Goal: Task Accomplishment & Management: Use online tool/utility

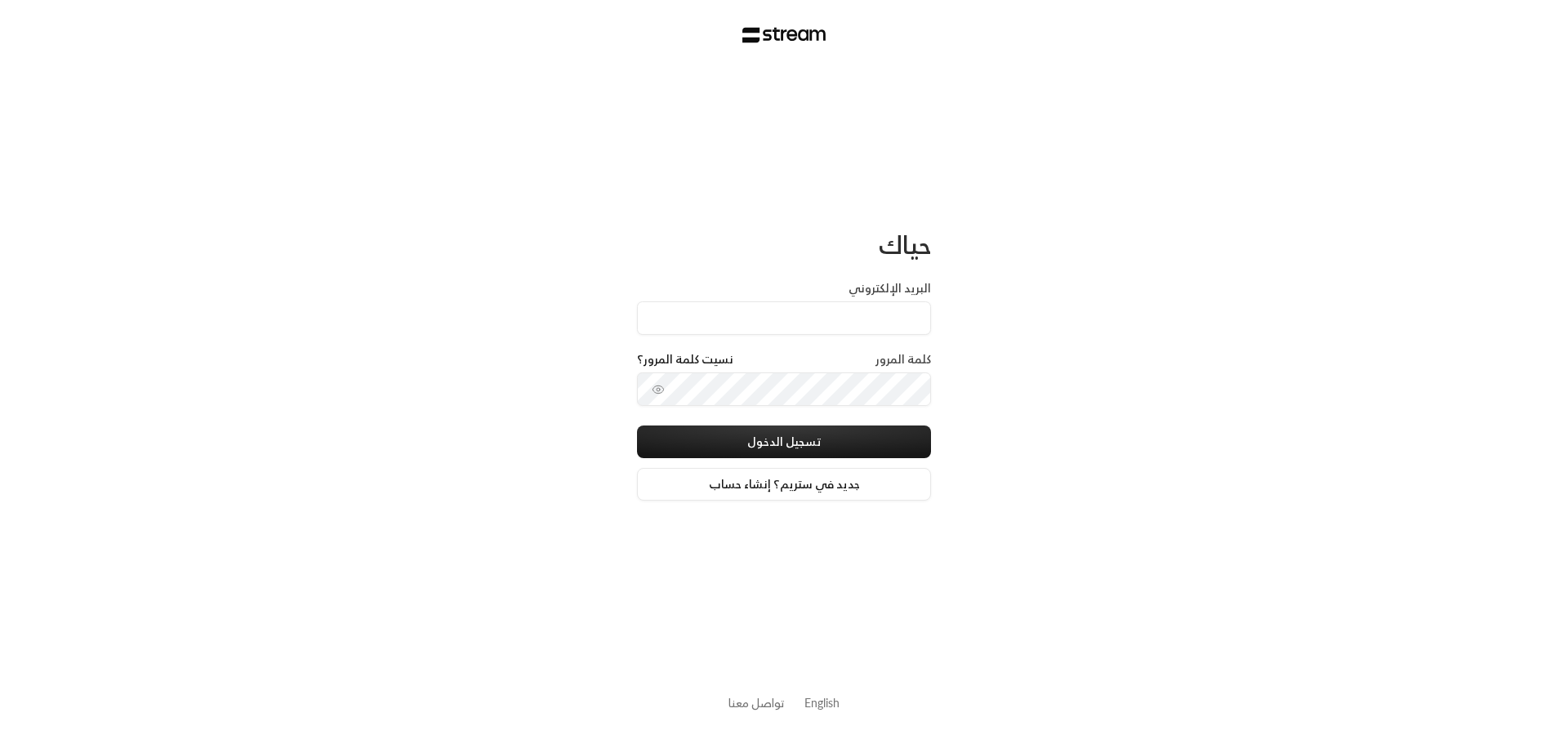
type input "[PERSON_NAME][EMAIL_ADDRESS][DOMAIN_NAME]"
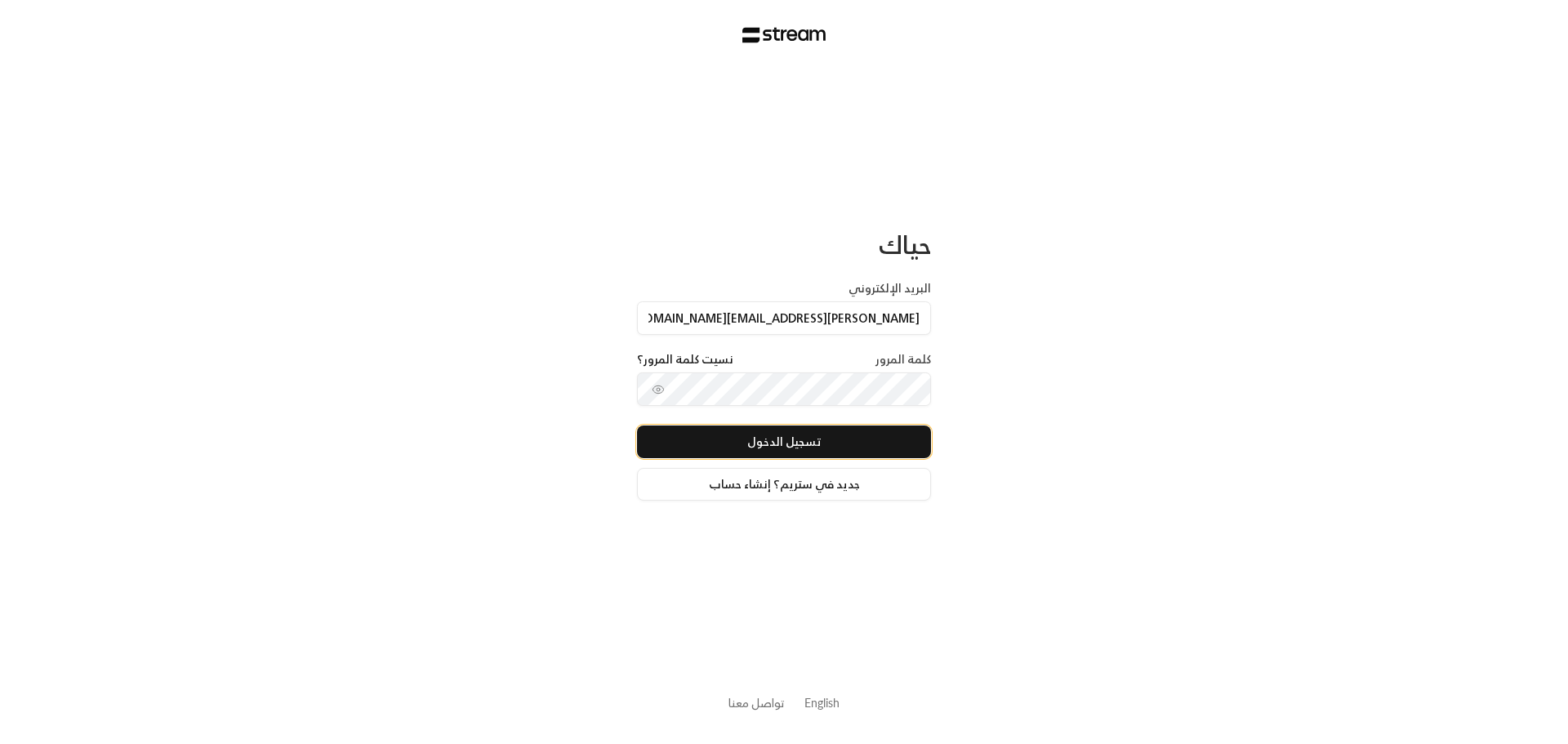
click at [809, 453] on button "تسجيل الدخول" at bounding box center [784, 442] width 294 height 33
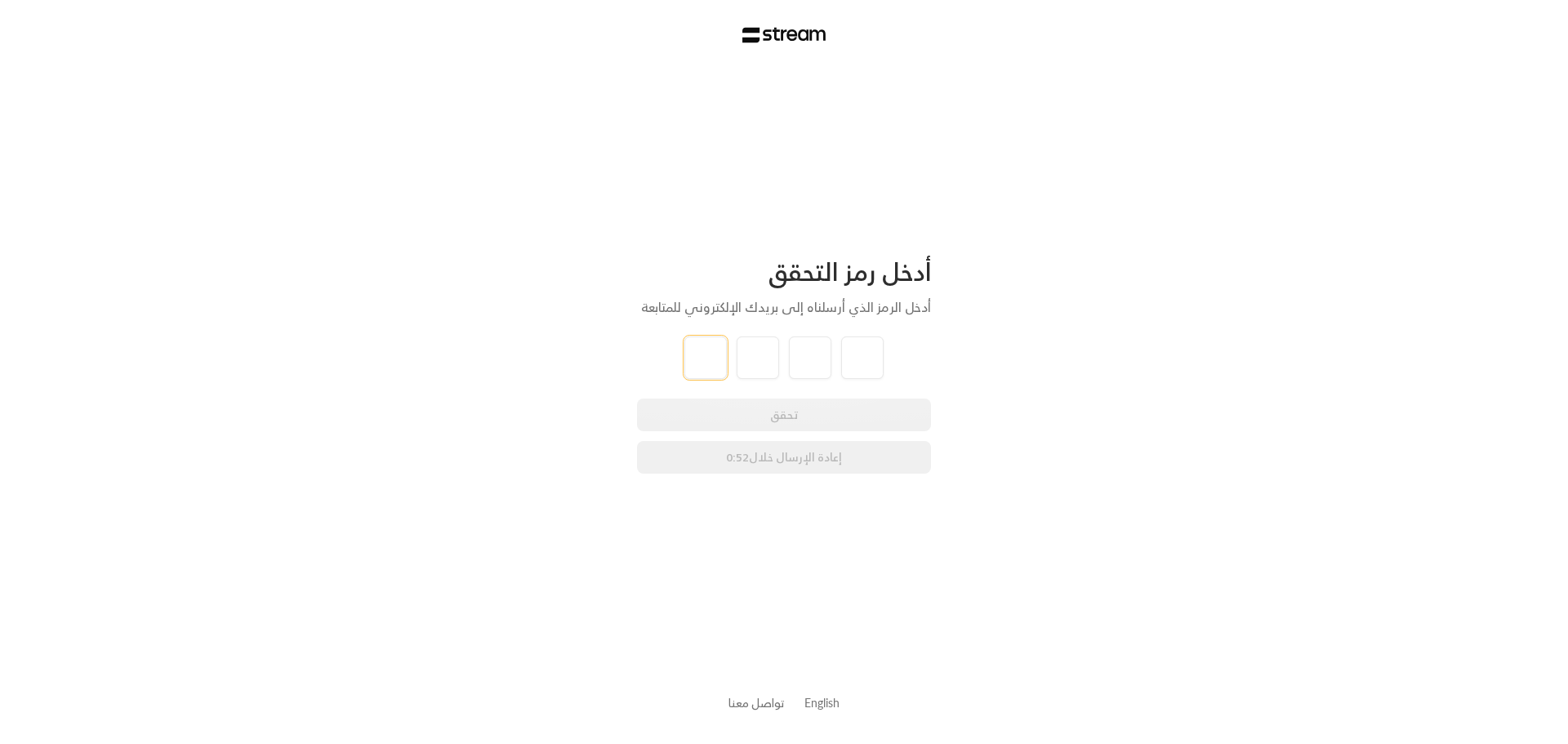
type input "7"
type input "9"
type input "4"
type input "6"
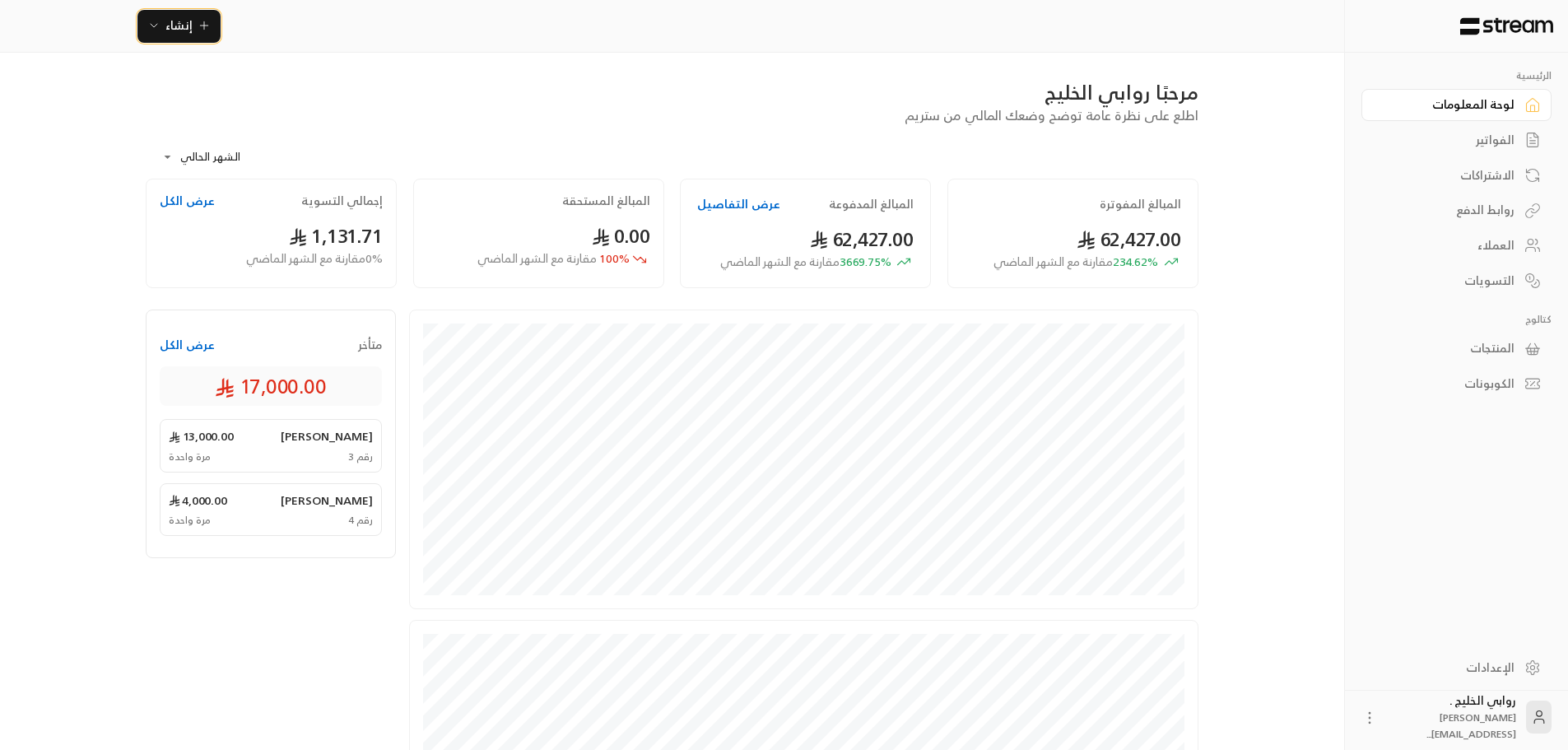
click at [157, 19] on icon "button" at bounding box center [154, 26] width 13 height 13
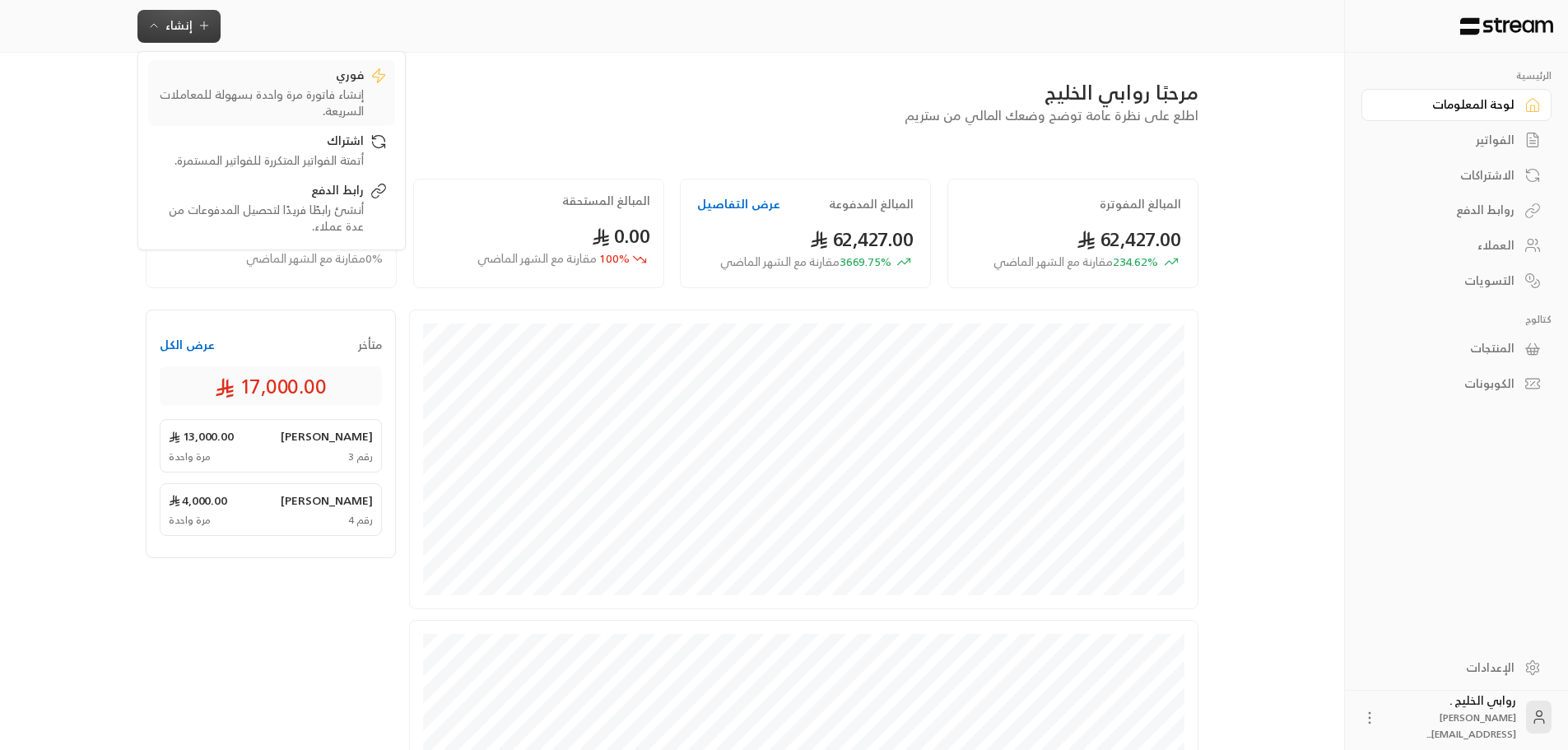
click at [267, 92] on div "إنشاء فاتورة مرة واحدة بسهولة للمعاملات السريعة." at bounding box center [260, 103] width 208 height 33
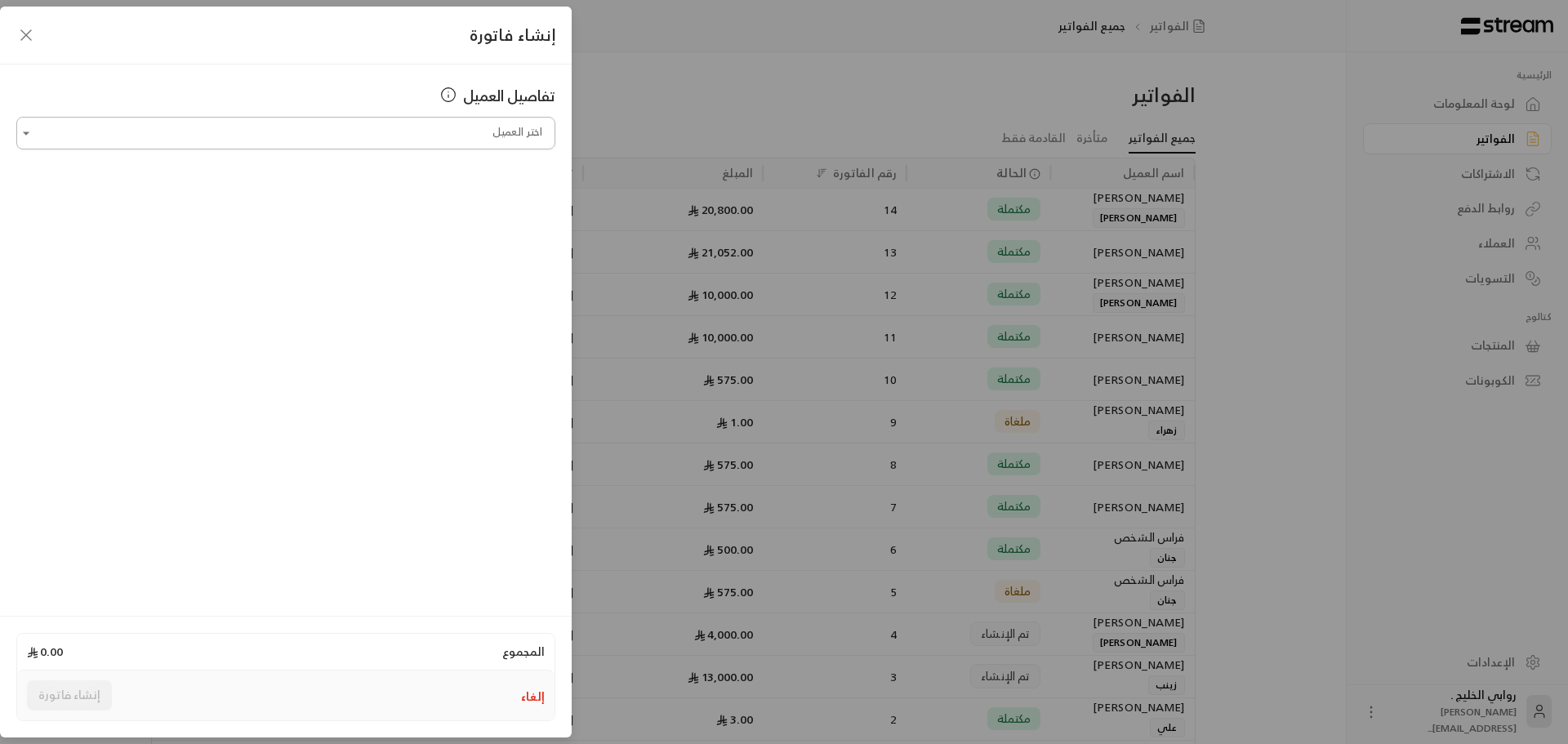
click at [349, 129] on input "اختر العميل" at bounding box center [286, 133] width 539 height 29
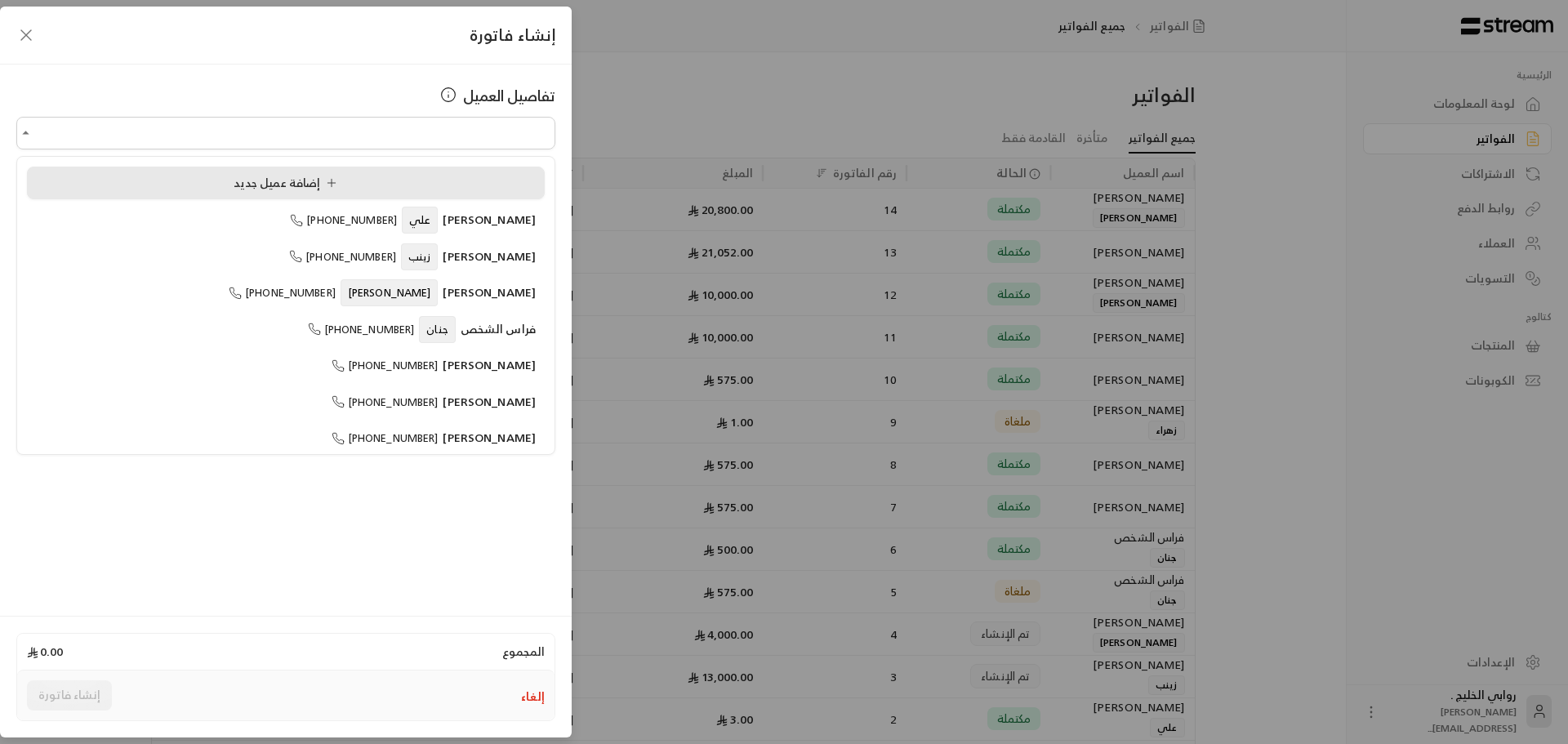
click at [239, 176] on span "إضافة عميل جديد" at bounding box center [289, 182] width 110 height 21
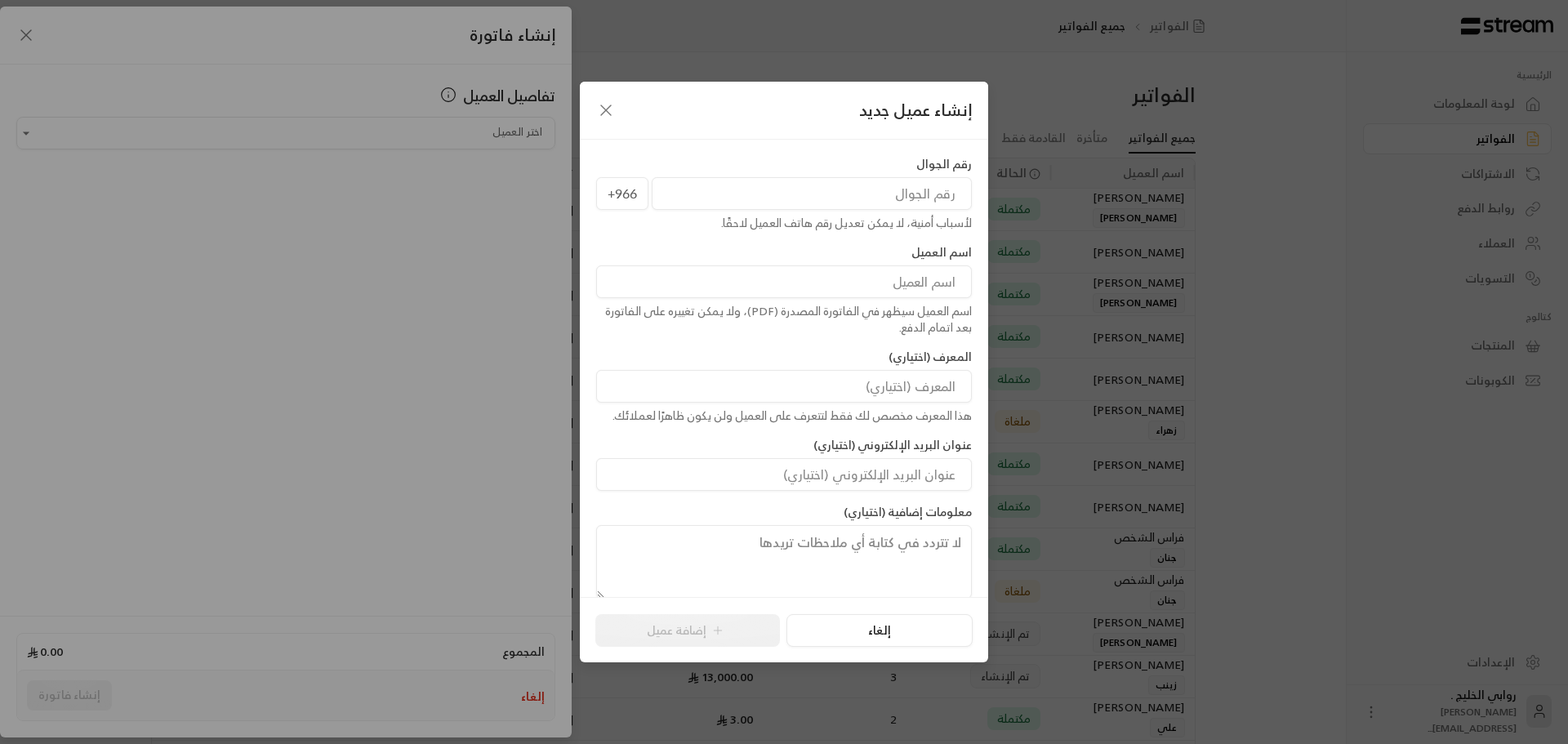
click at [799, 194] on input "tel" at bounding box center [812, 194] width 321 height 33
type input "565024919"
click at [845, 281] on input at bounding box center [784, 282] width 376 height 33
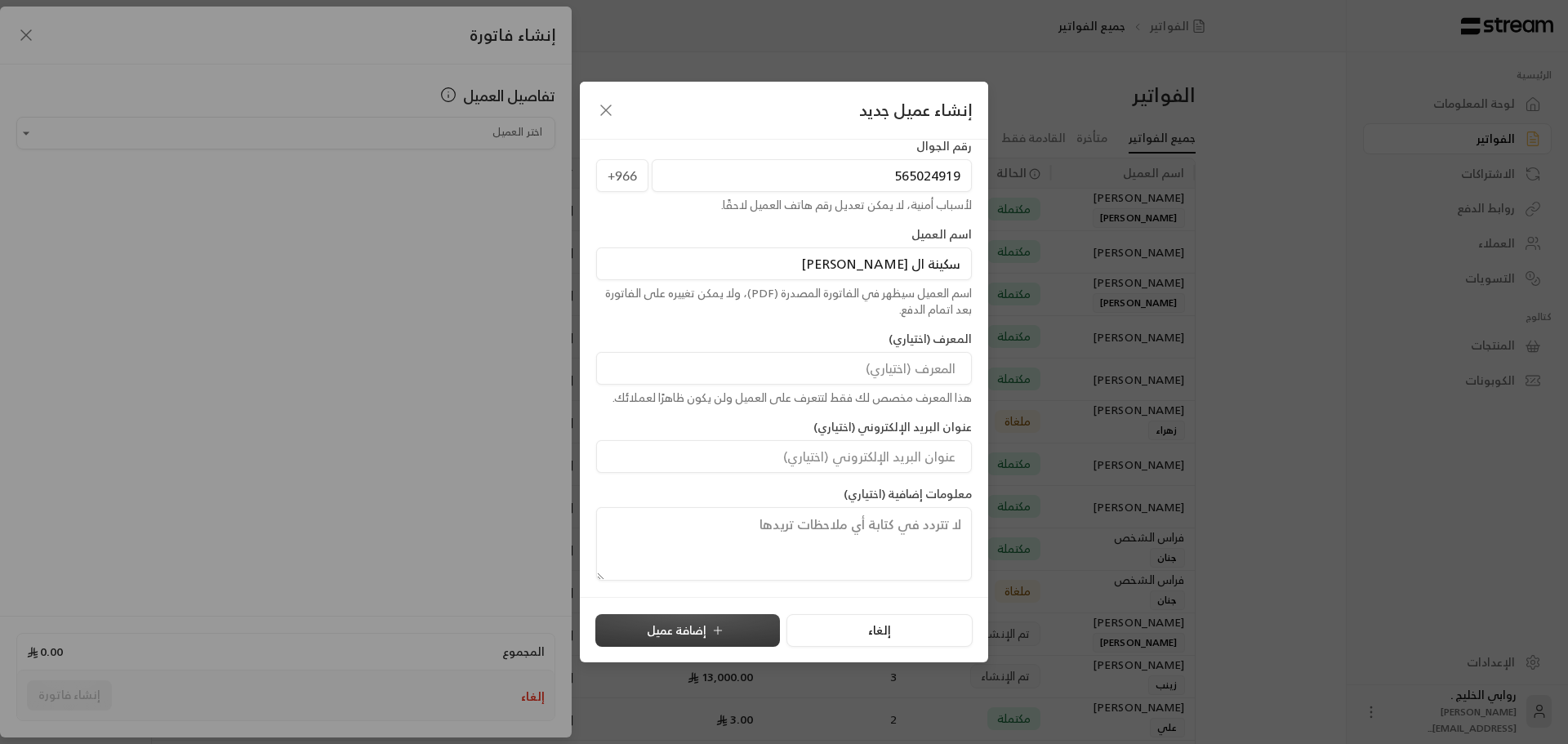
type input "سكينة ال [PERSON_NAME]"
click at [698, 633] on button "إضافة عميل" at bounding box center [688, 630] width 185 height 33
type input "**********"
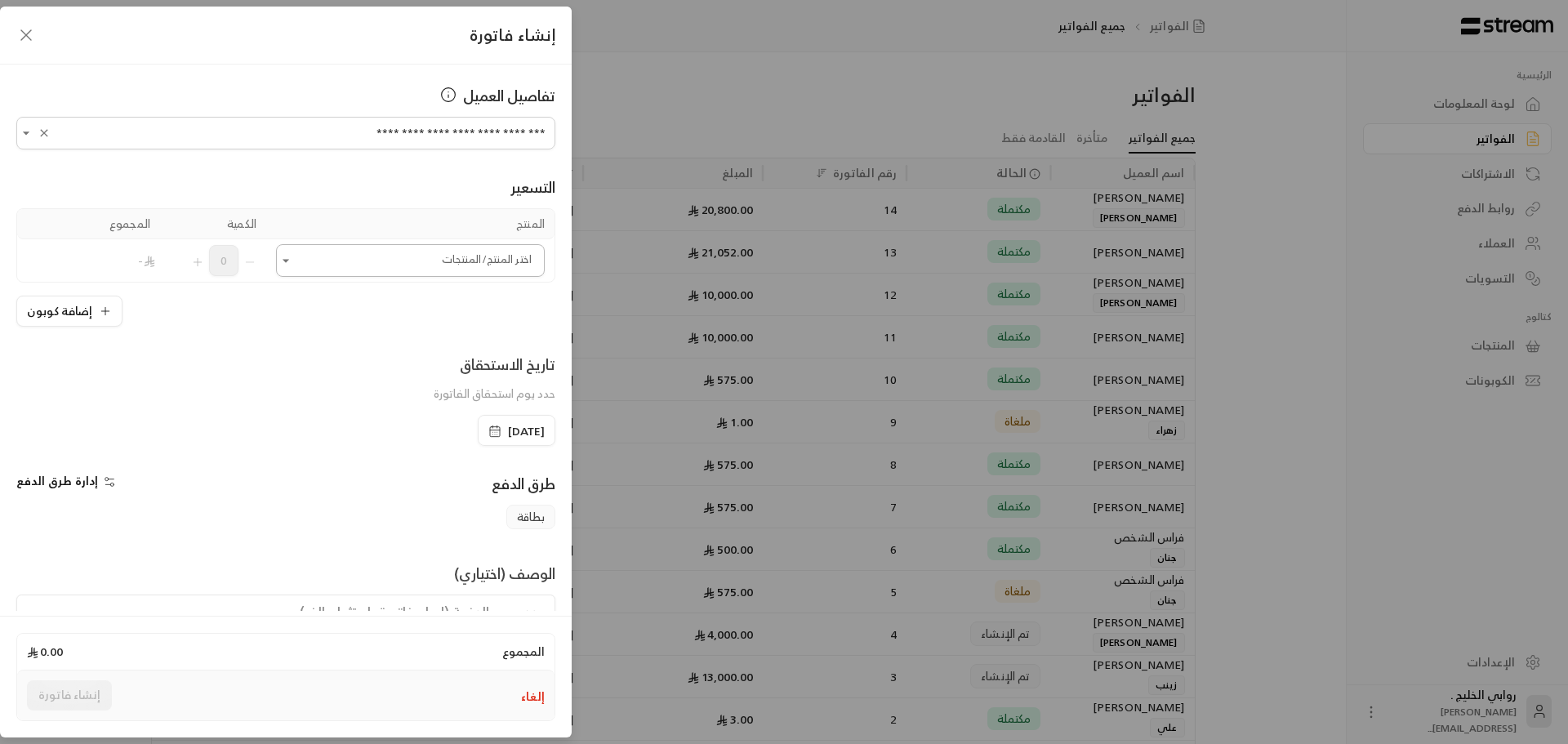
click at [311, 252] on input "اختر العميل" at bounding box center [410, 260] width 269 height 29
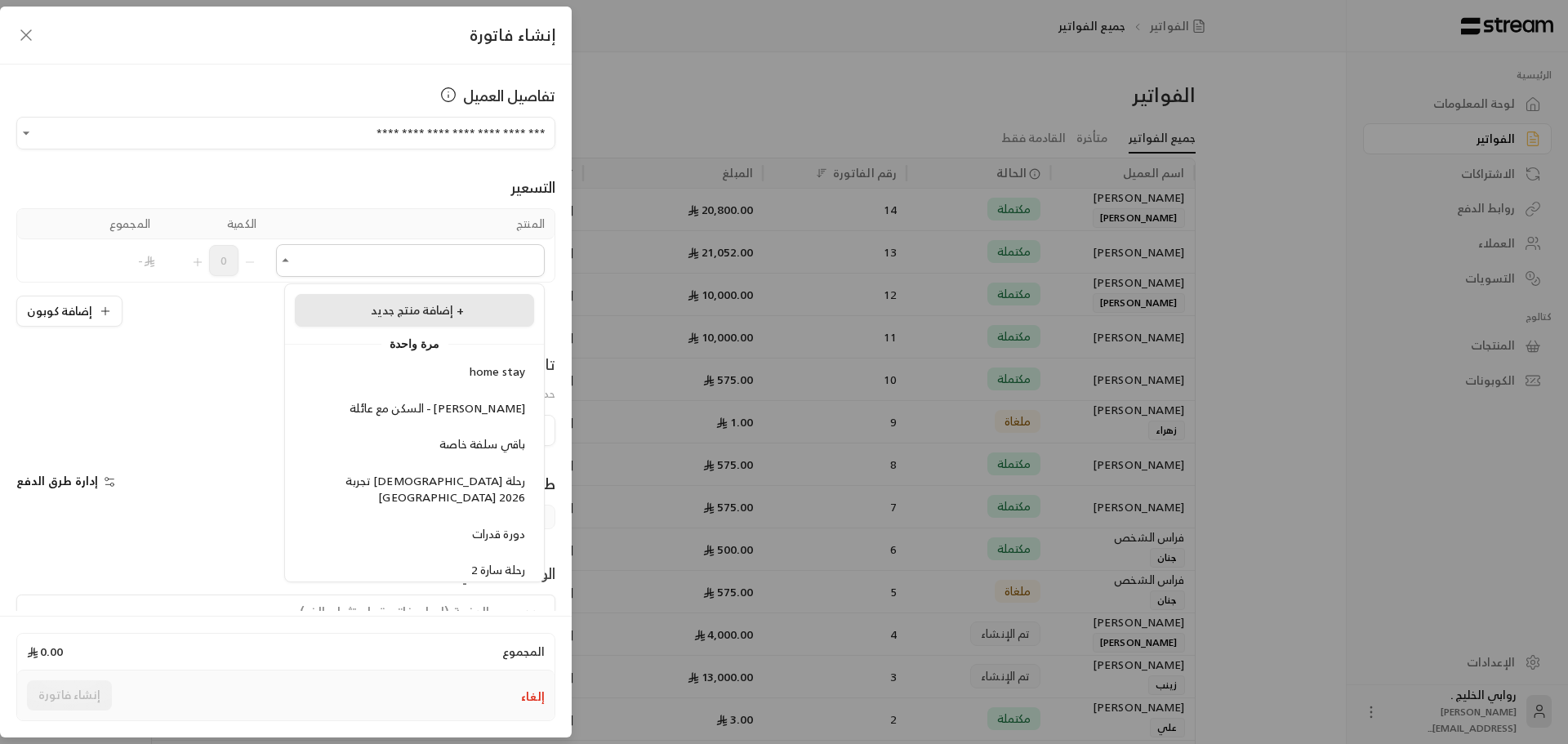
click at [400, 319] on span "إضافة منتج جديد +" at bounding box center [417, 310] width 93 height 21
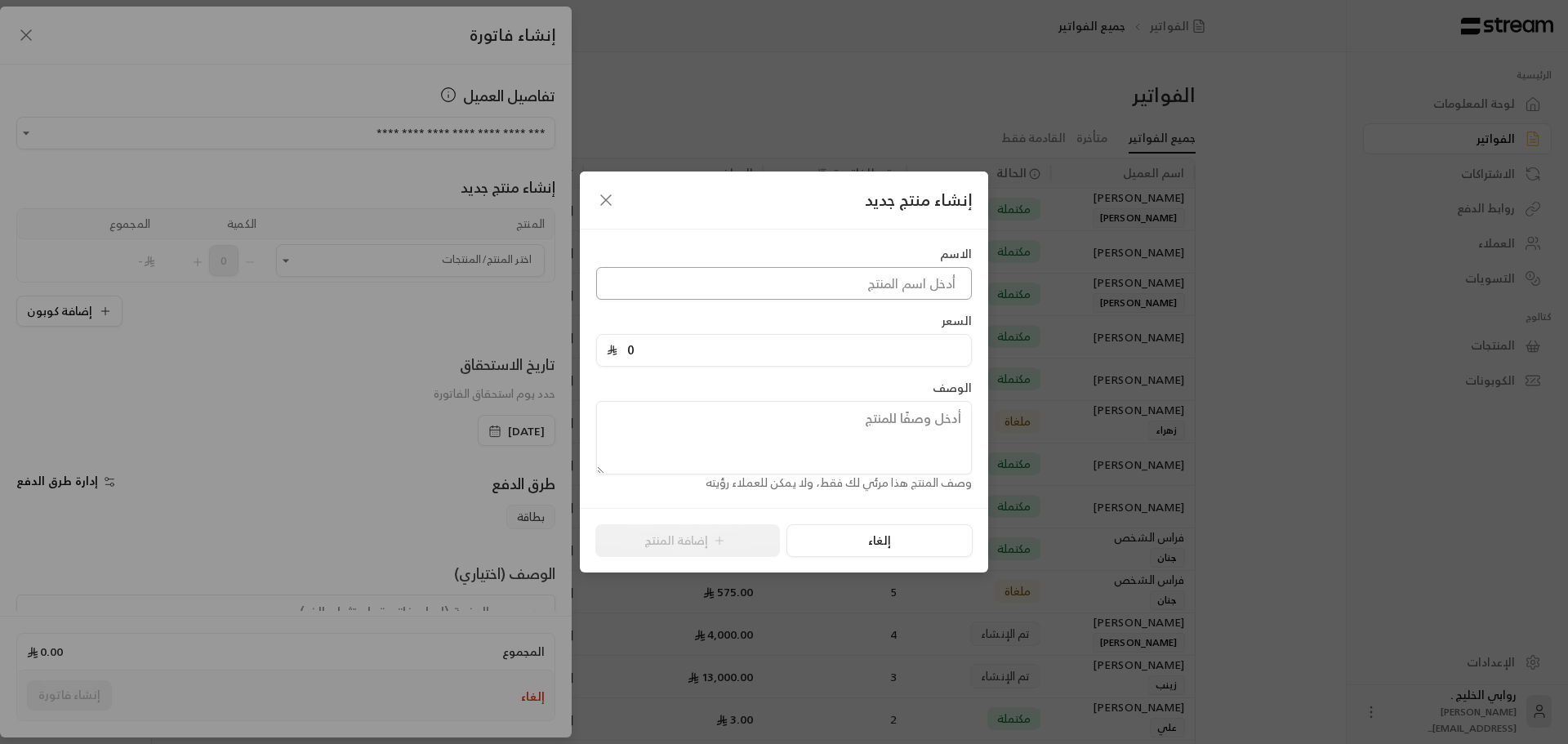
click at [841, 282] on input at bounding box center [784, 283] width 376 height 33
type input "دراسة لمدة 4 أسابيع"
click at [778, 349] on input "0" at bounding box center [789, 350] width 344 height 31
type input "16000"
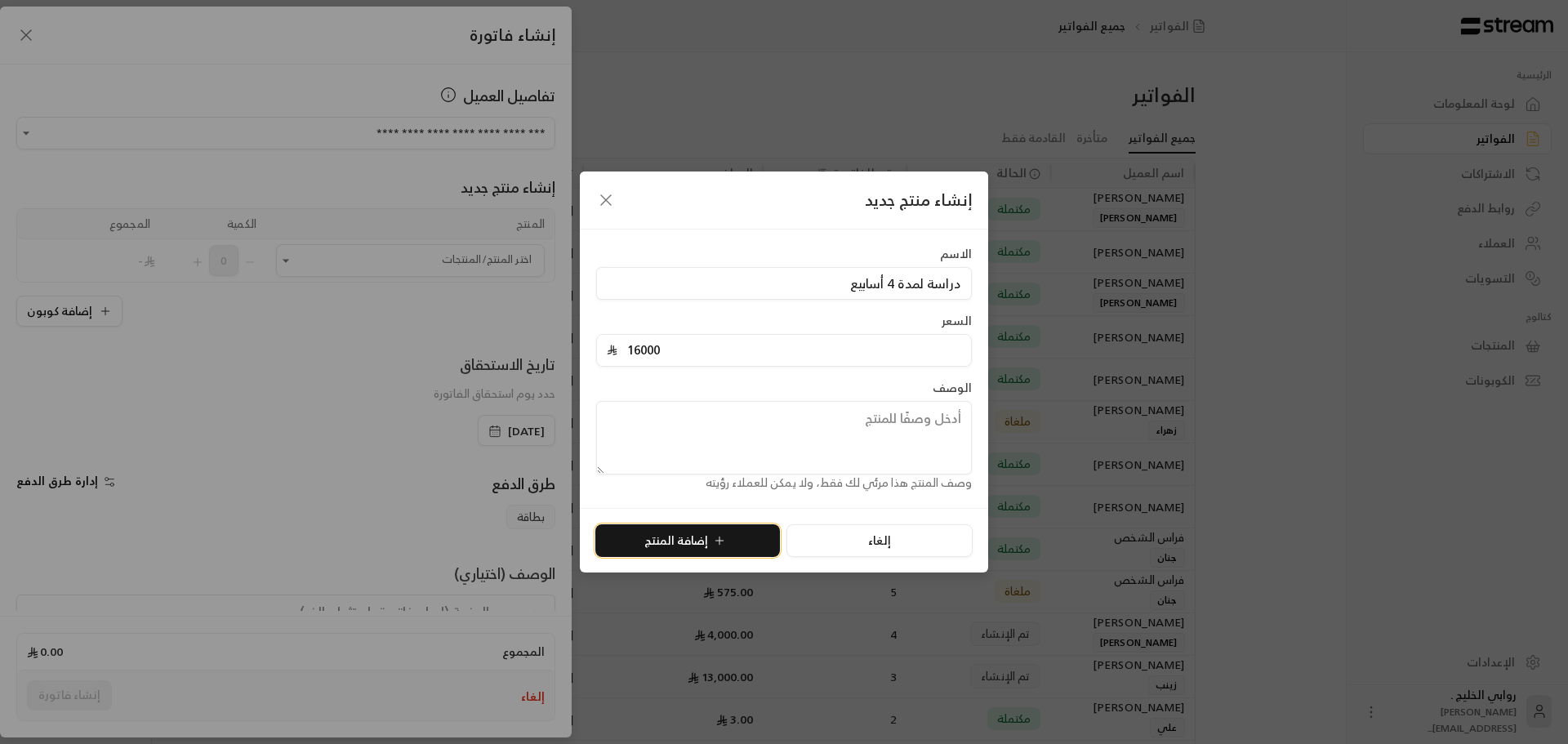
click at [724, 540] on icon "submit" at bounding box center [719, 540] width 13 height 13
type input "0"
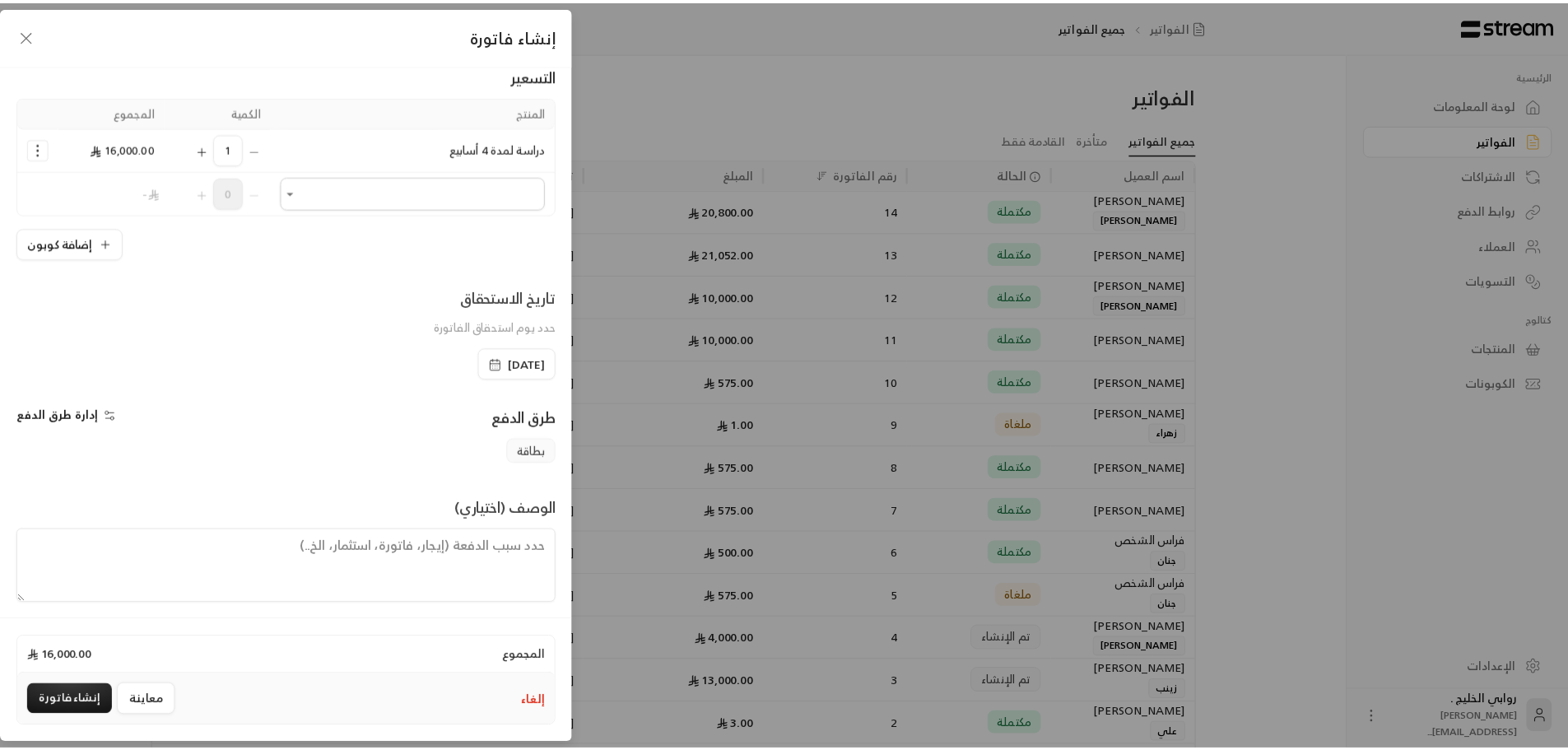
scroll to position [121, 0]
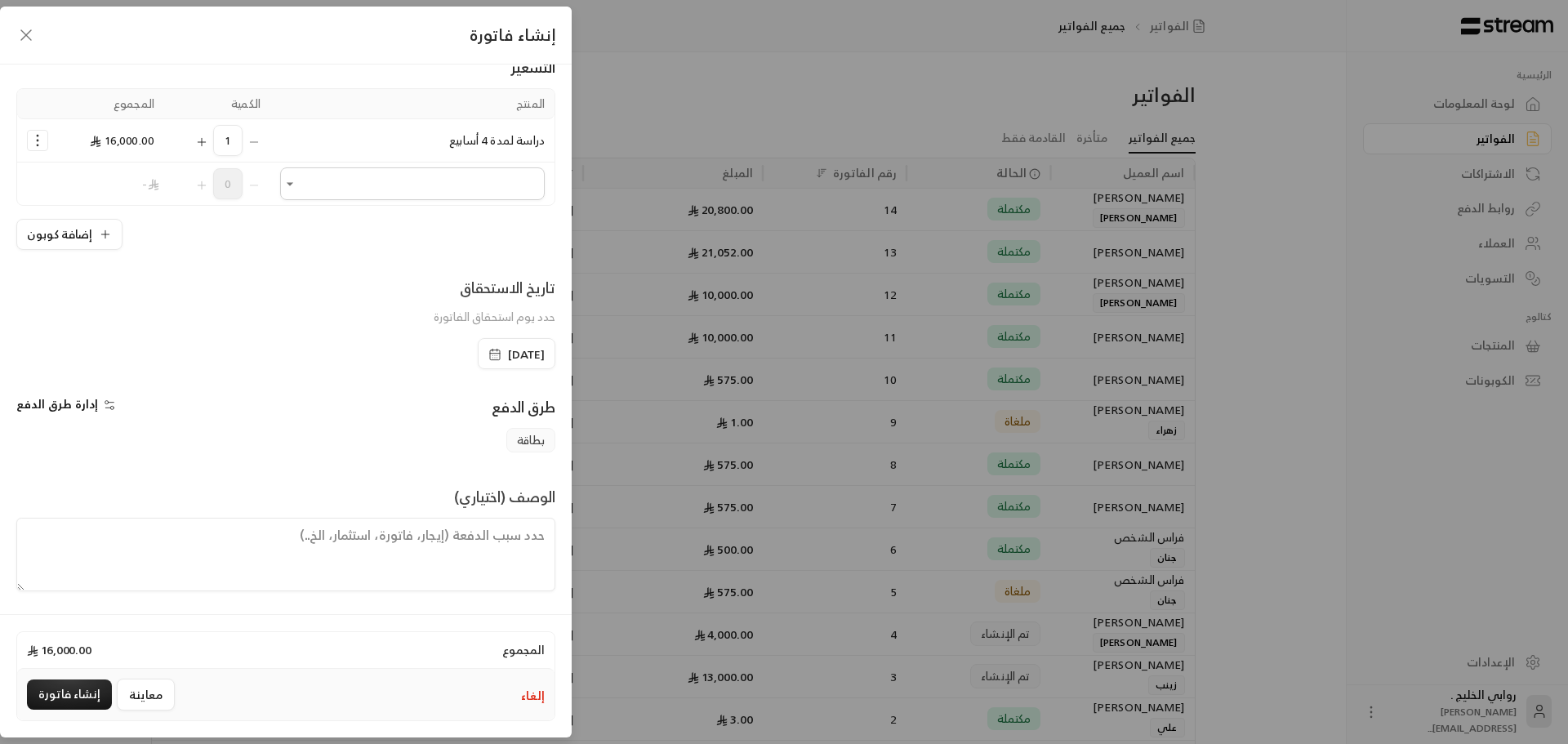
click at [438, 542] on textarea at bounding box center [286, 554] width 539 height 73
type textarea "4 اسابيع دراسة في [GEOGRAPHIC_DATA] شامل الطيران"
click at [65, 697] on button "إنشاء فاتورة" at bounding box center [69, 695] width 85 height 30
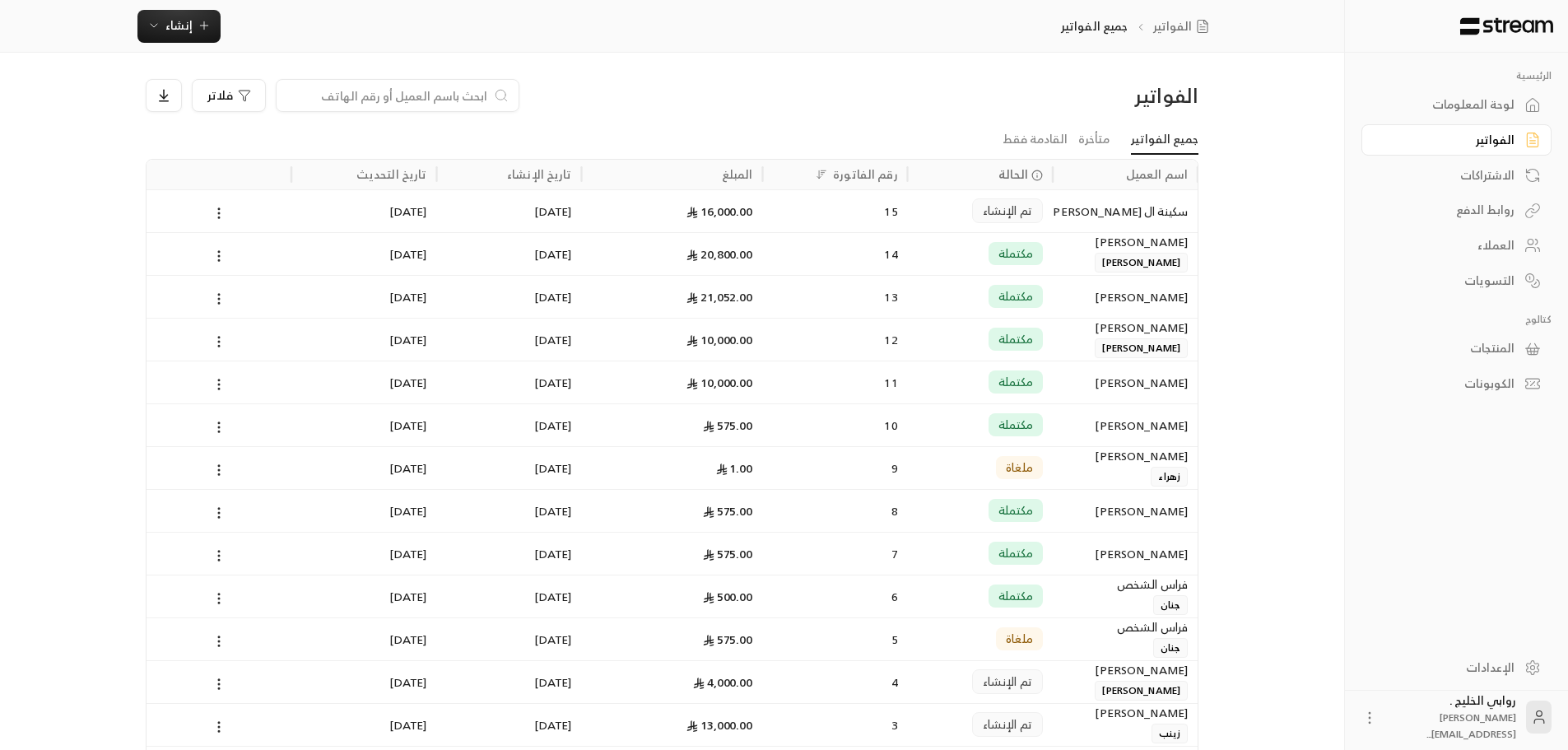
click at [1466, 135] on div "الفواتير" at bounding box center [1448, 140] width 133 height 17
drag, startPoint x: 1492, startPoint y: 118, endPoint x: 1483, endPoint y: 107, distance: 14.2
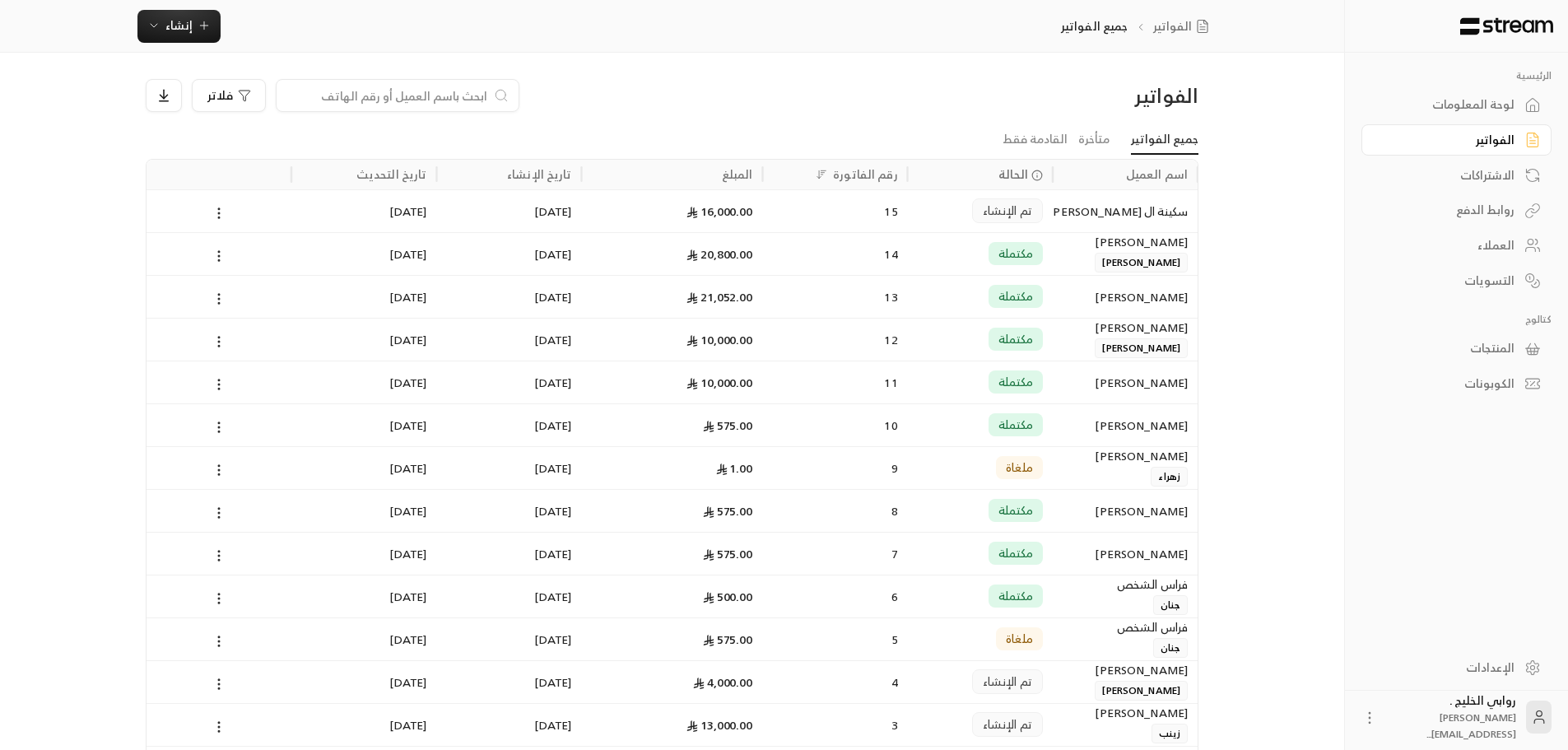
click at [1492, 117] on link "لوحة المعلومات" at bounding box center [1457, 105] width 190 height 32
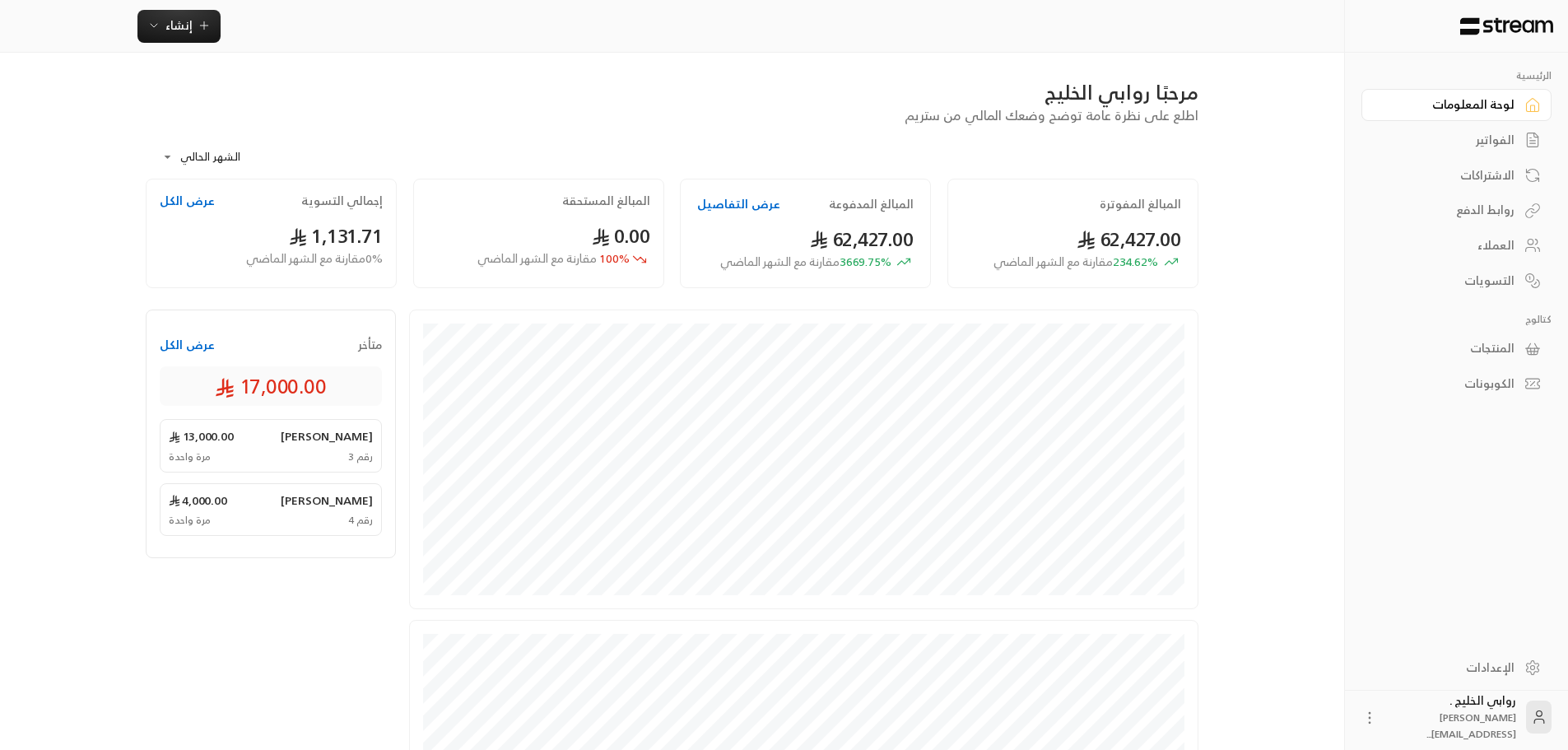
click at [1483, 107] on div "لوحة المعلومات" at bounding box center [1448, 105] width 133 height 17
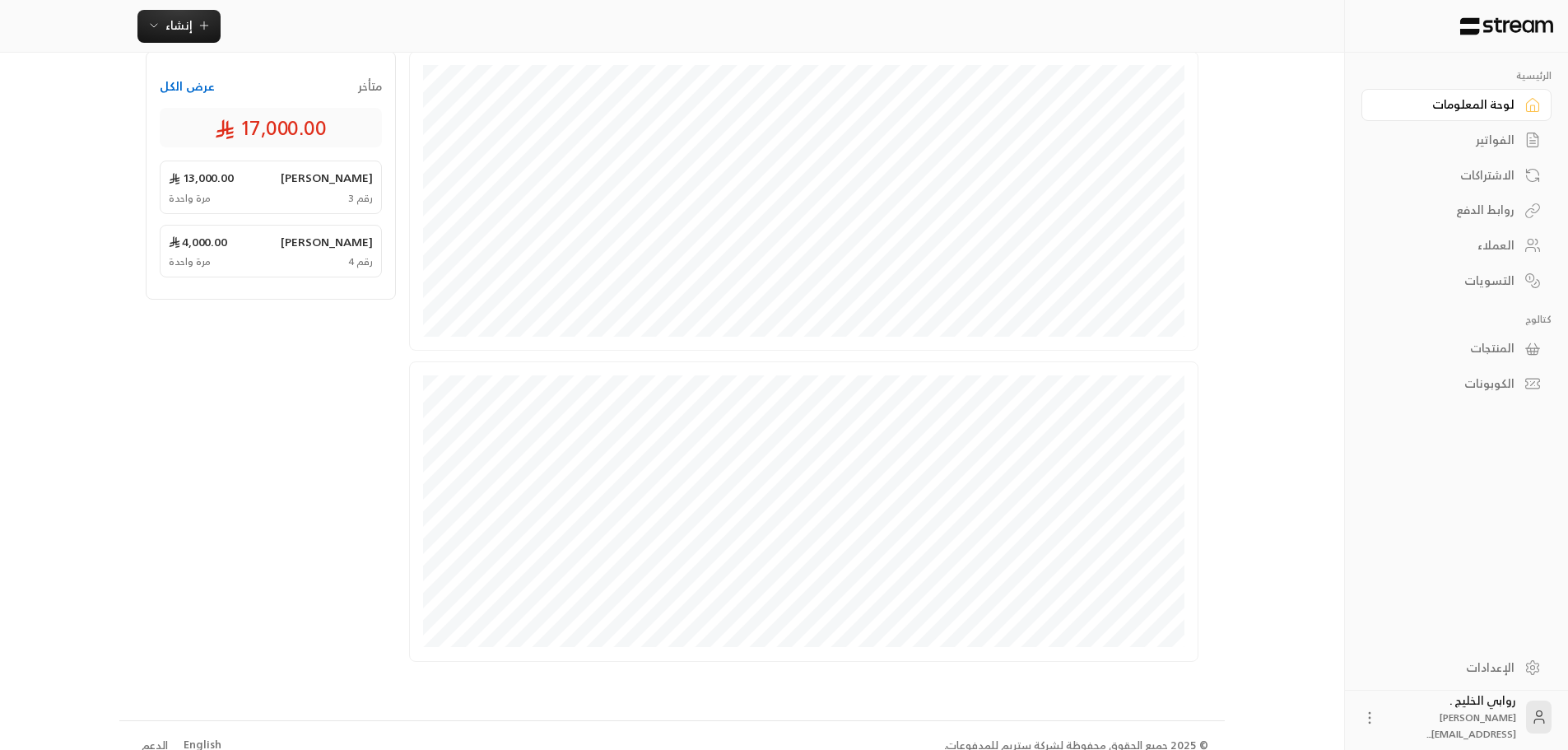
scroll to position [278, 0]
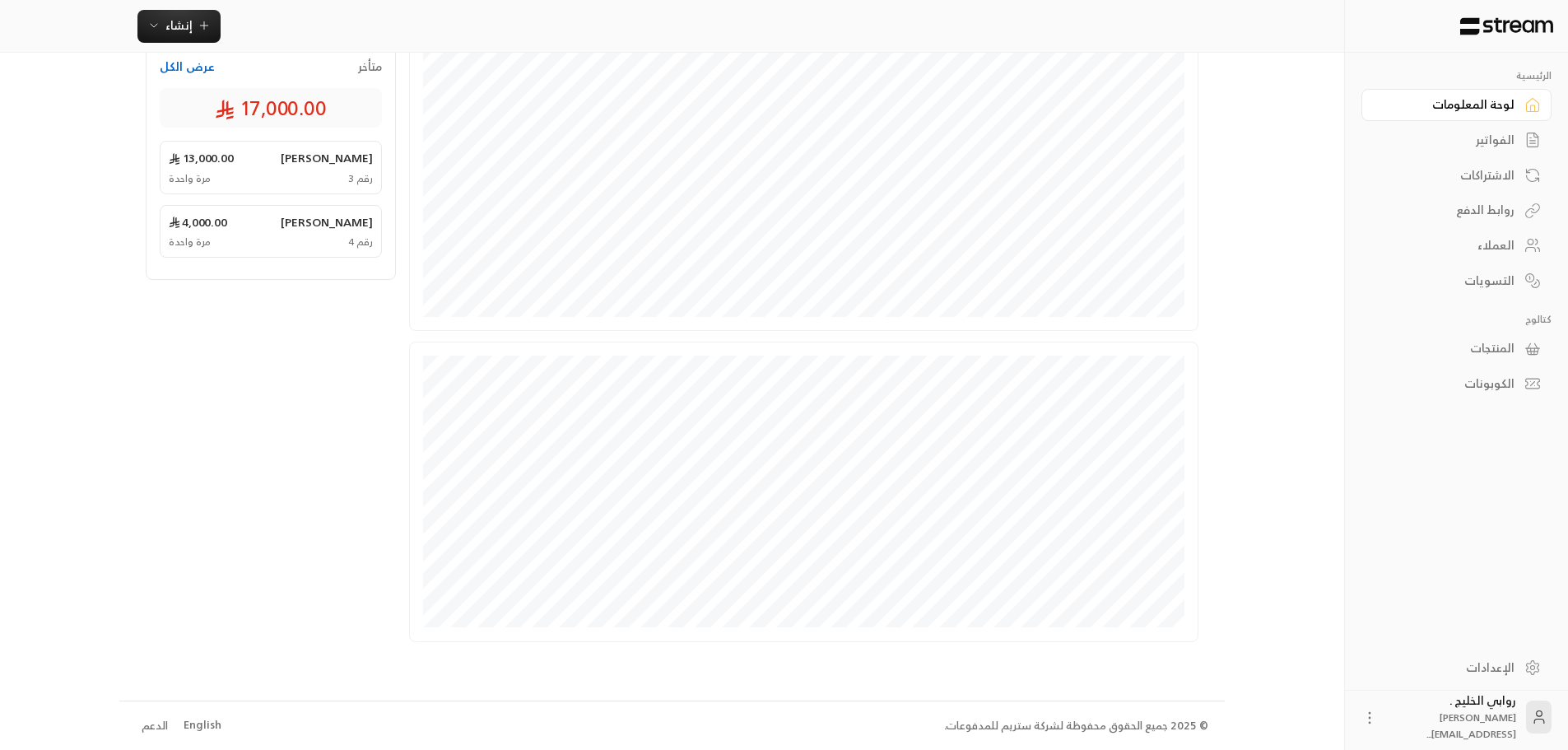
click at [1495, 145] on div "الفواتير" at bounding box center [1448, 140] width 133 height 17
